Goal: Find specific page/section: Find specific page/section

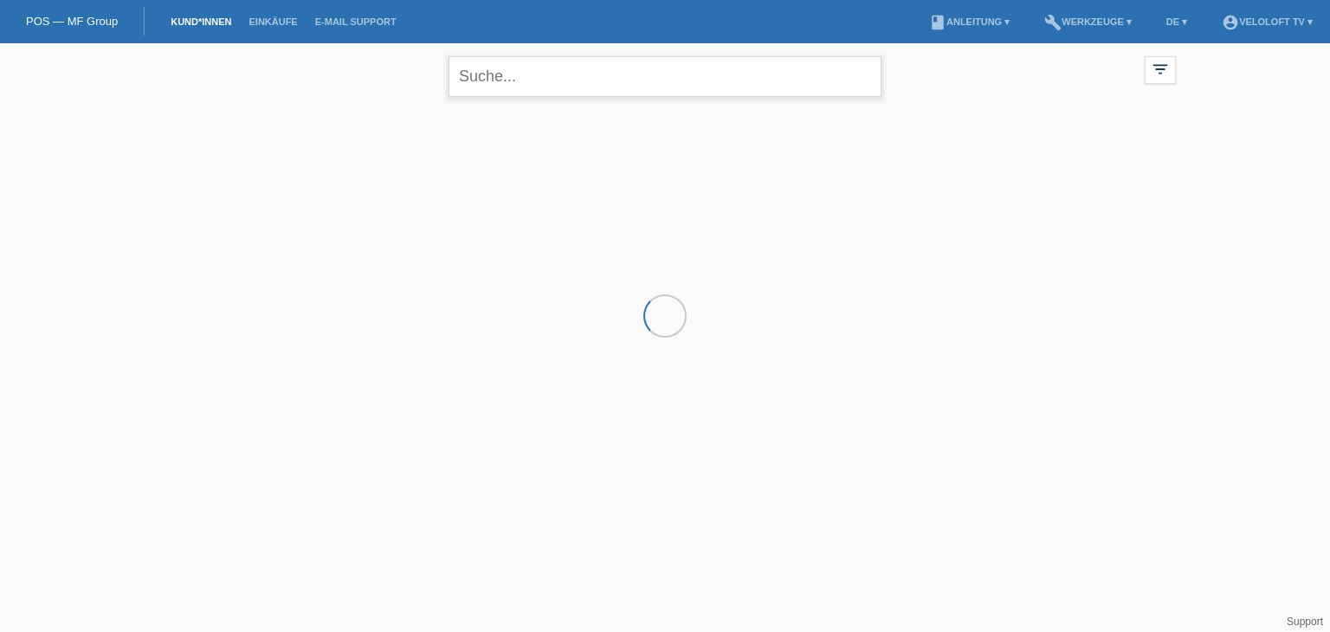
click at [667, 68] on input "text" at bounding box center [664, 76] width 433 height 41
paste input "[PERSON_NAME]"
click at [518, 74] on input "[PERSON_NAME]" at bounding box center [664, 76] width 433 height 41
type input "[PERSON_NAME]"
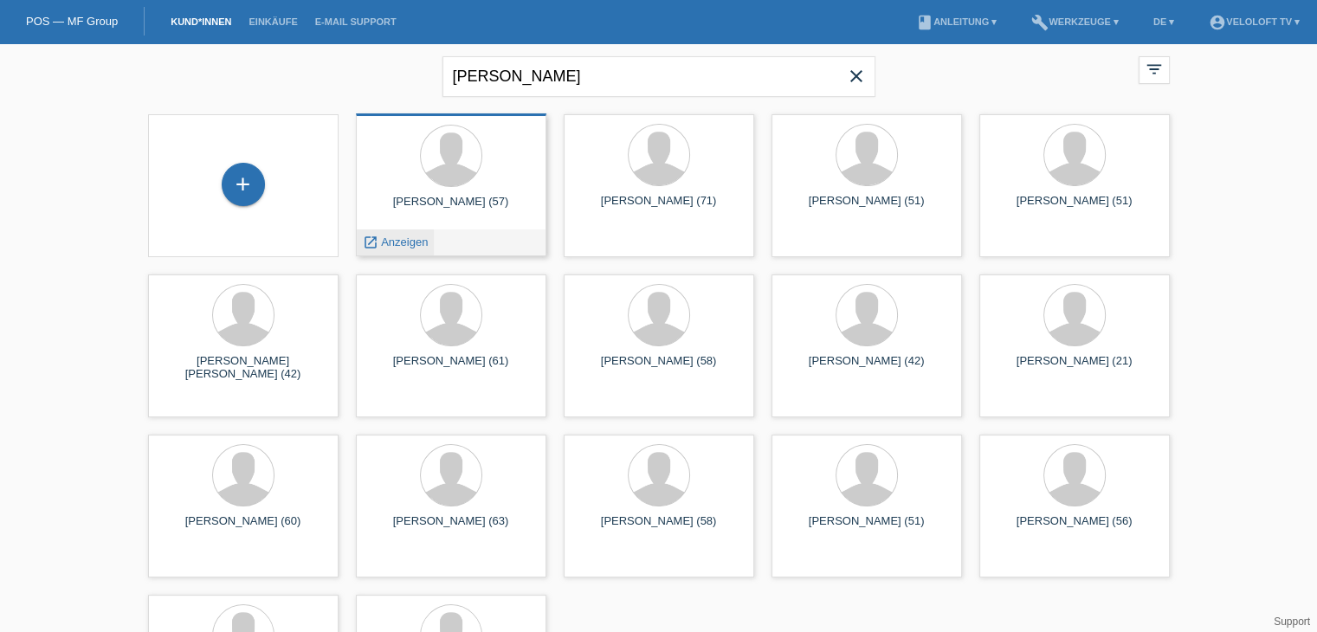
click at [429, 242] on div "launch Anzeigen" at bounding box center [396, 242] width 78 height 26
click at [418, 242] on span "Anzeigen" at bounding box center [404, 241] width 47 height 13
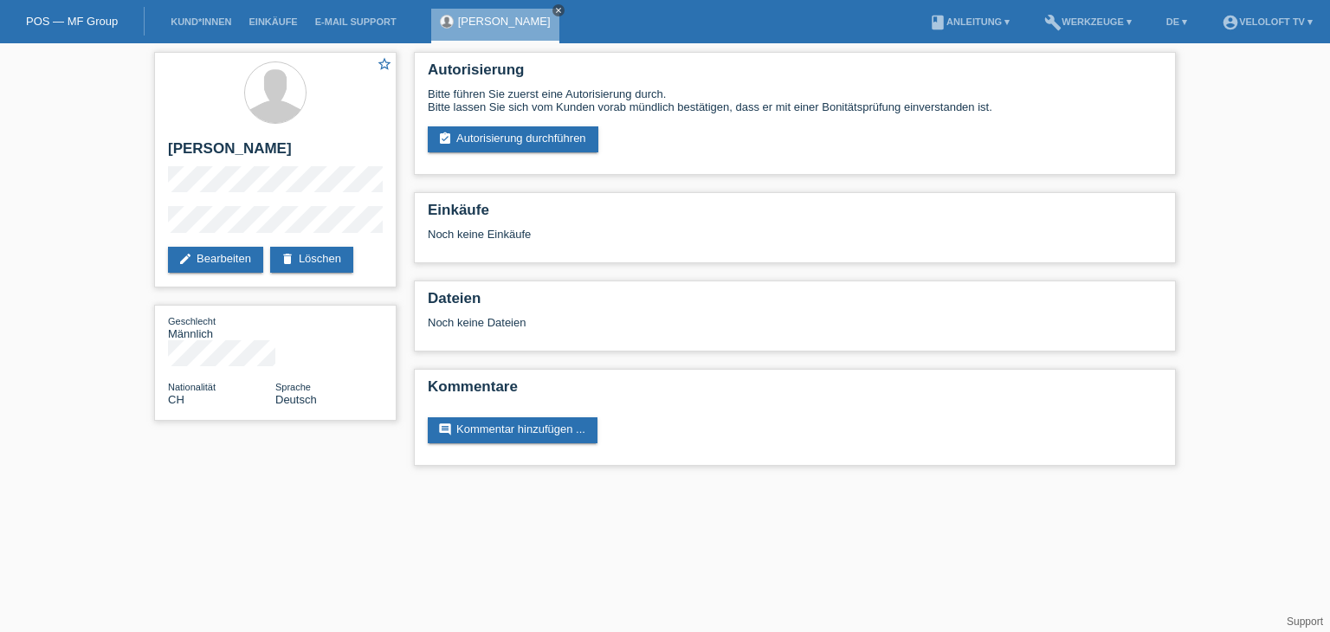
click at [554, 8] on icon "close" at bounding box center [558, 10] width 9 height 9
click at [187, 22] on link "Kund*innen" at bounding box center [201, 21] width 78 height 10
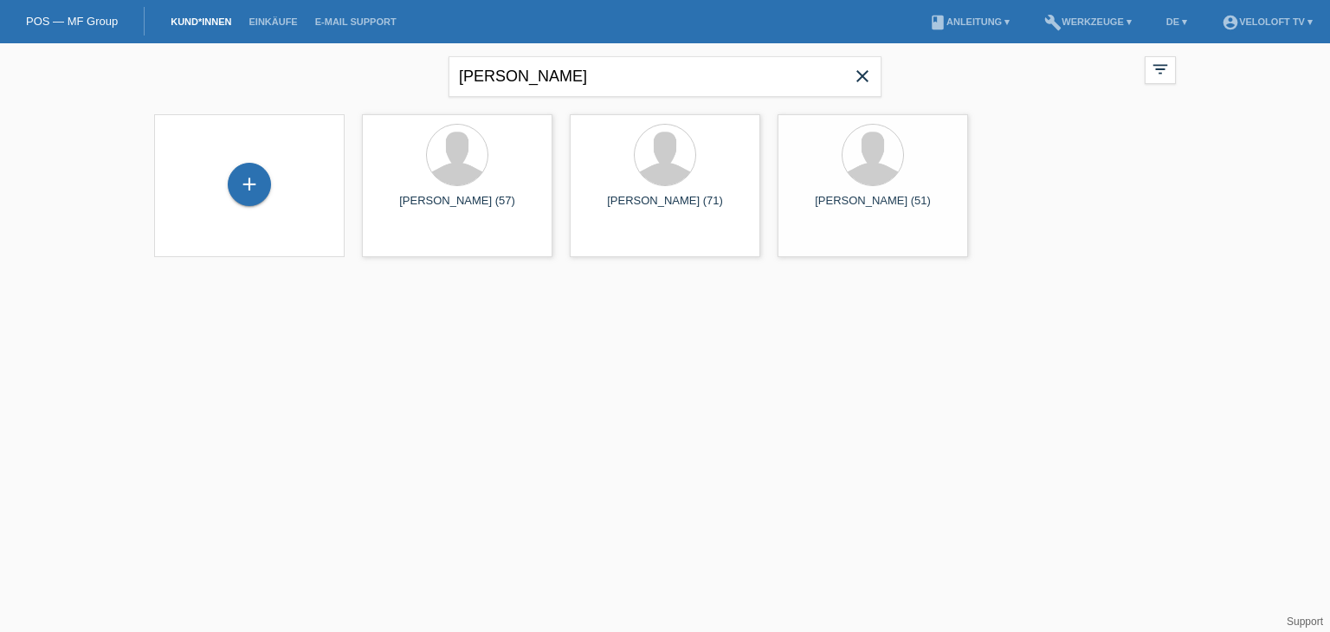
click at [863, 79] on icon "close" at bounding box center [862, 76] width 21 height 21
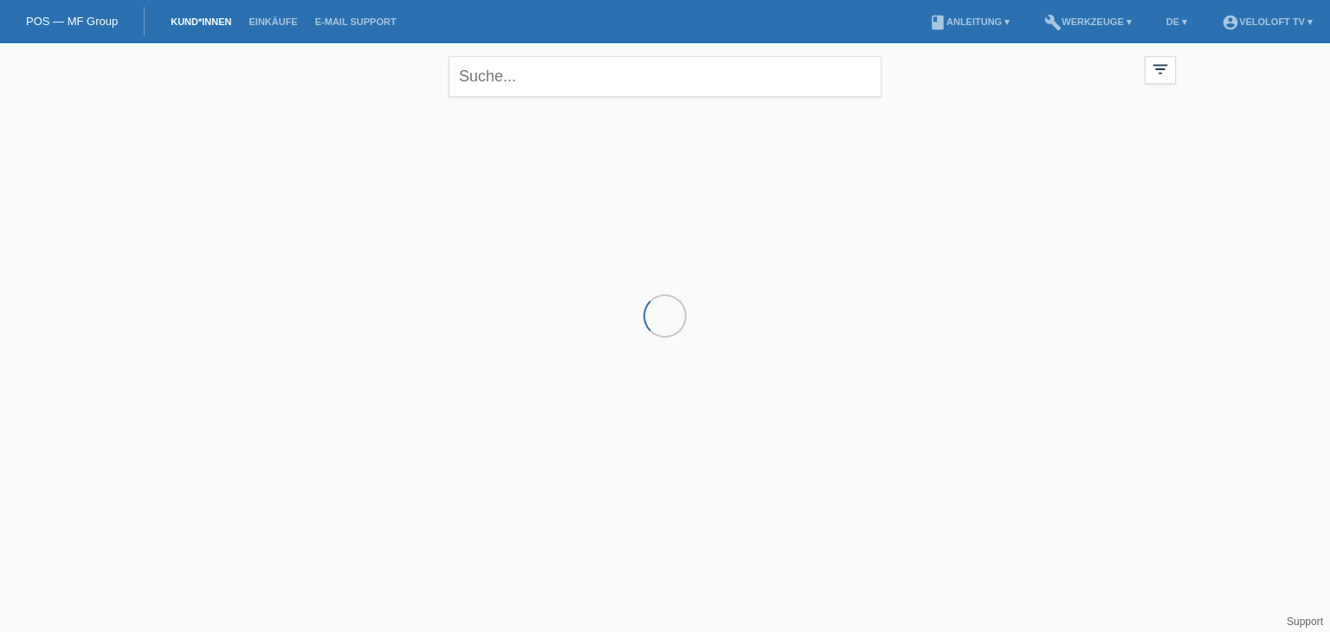
click at [193, 22] on link "Kund*innen" at bounding box center [201, 21] width 78 height 10
click at [215, 98] on div "close filter_list view_module Alle Kund*innen anzeigen star Markierte Kund*inne…" at bounding box center [664, 74] width 1039 height 62
